Goal: Use online tool/utility: Utilize a website feature to perform a specific function

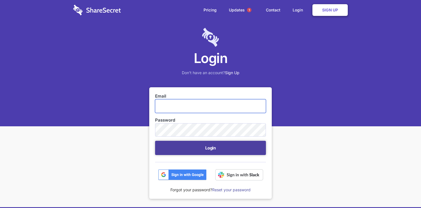
type input "security@hammercreative.com"
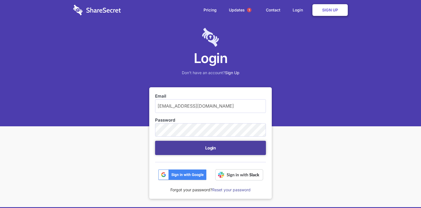
click at [217, 151] on button "Login" at bounding box center [210, 148] width 111 height 14
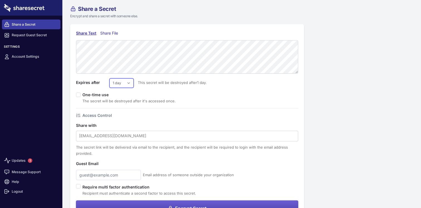
click at [125, 84] on select "1 day 2 days 3 days 4 days 5 days 6 days 7 days" at bounding box center [121, 82] width 24 height 9
select select "7"
click at [109, 78] on select "1 day 2 days 3 days 4 days 5 days 6 days 7 days" at bounding box center [121, 82] width 24 height 9
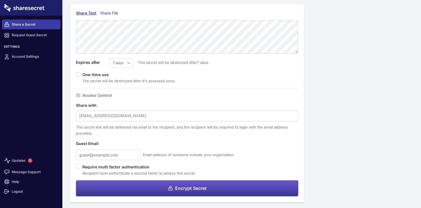
click at [184, 193] on button "Encrypt Secret" at bounding box center [187, 188] width 222 height 16
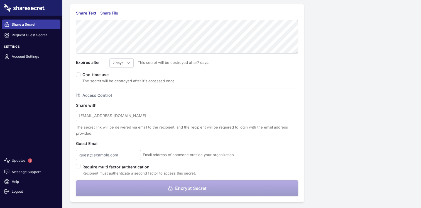
scroll to position [0, 0]
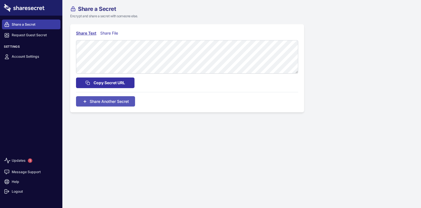
click at [119, 81] on span "Copy Secret URL" at bounding box center [109, 83] width 31 height 6
